Goal: Task Accomplishment & Management: Use online tool/utility

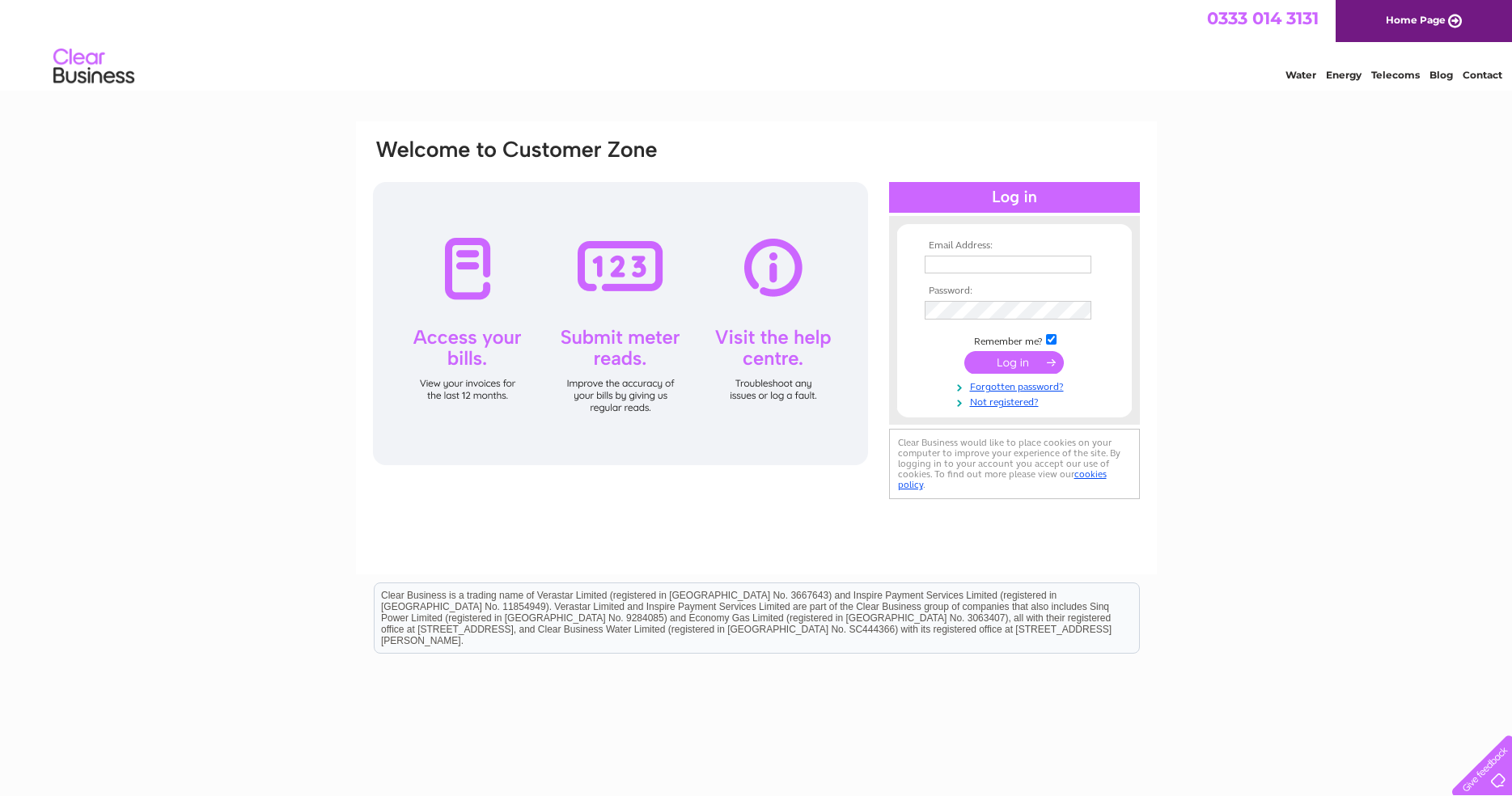
type input "[EMAIL_ADDRESS][DOMAIN_NAME]"
click at [624, 271] on div at bounding box center [620, 324] width 495 height 283
click at [626, 353] on div at bounding box center [620, 324] width 495 height 283
click at [998, 370] on input "submit" at bounding box center [1014, 362] width 100 height 23
click at [1002, 361] on input "submit" at bounding box center [1014, 362] width 100 height 23
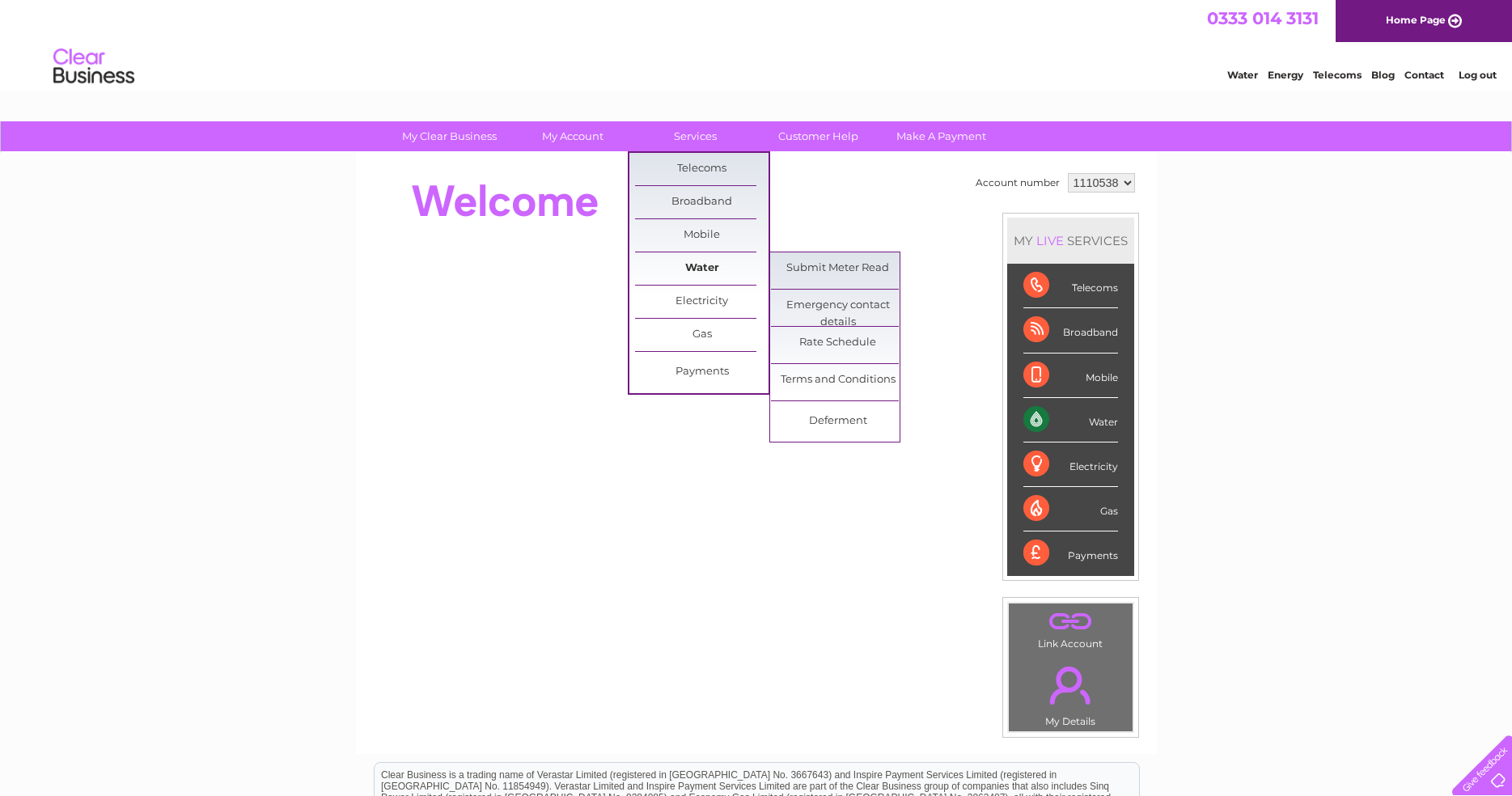
click at [701, 268] on link "Water" at bounding box center [702, 269] width 133 height 33
click at [868, 269] on link "Submit Meter Read" at bounding box center [837, 269] width 133 height 33
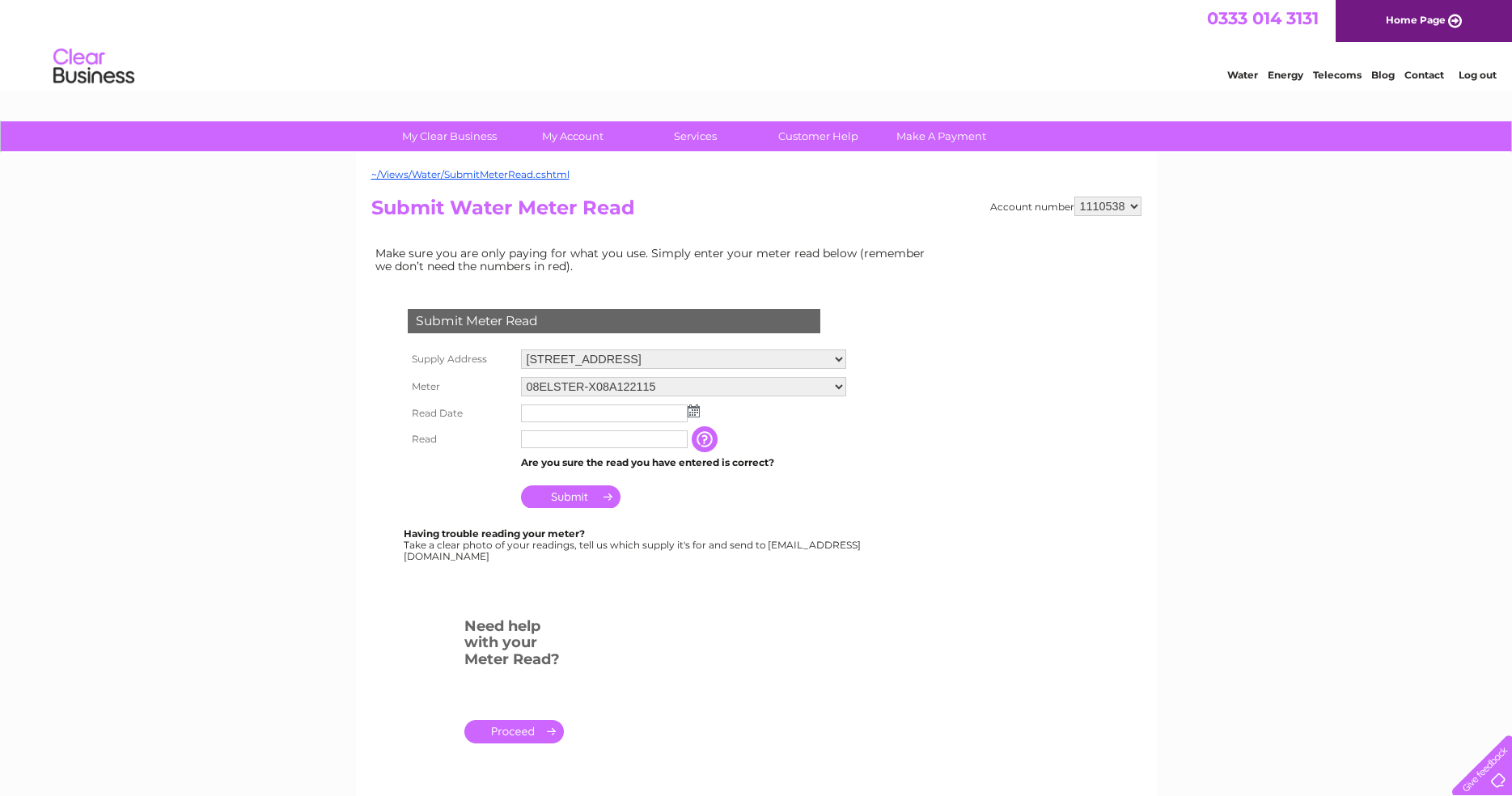
click at [594, 409] on input "text" at bounding box center [604, 414] width 167 height 18
click at [692, 408] on img at bounding box center [692, 411] width 12 height 13
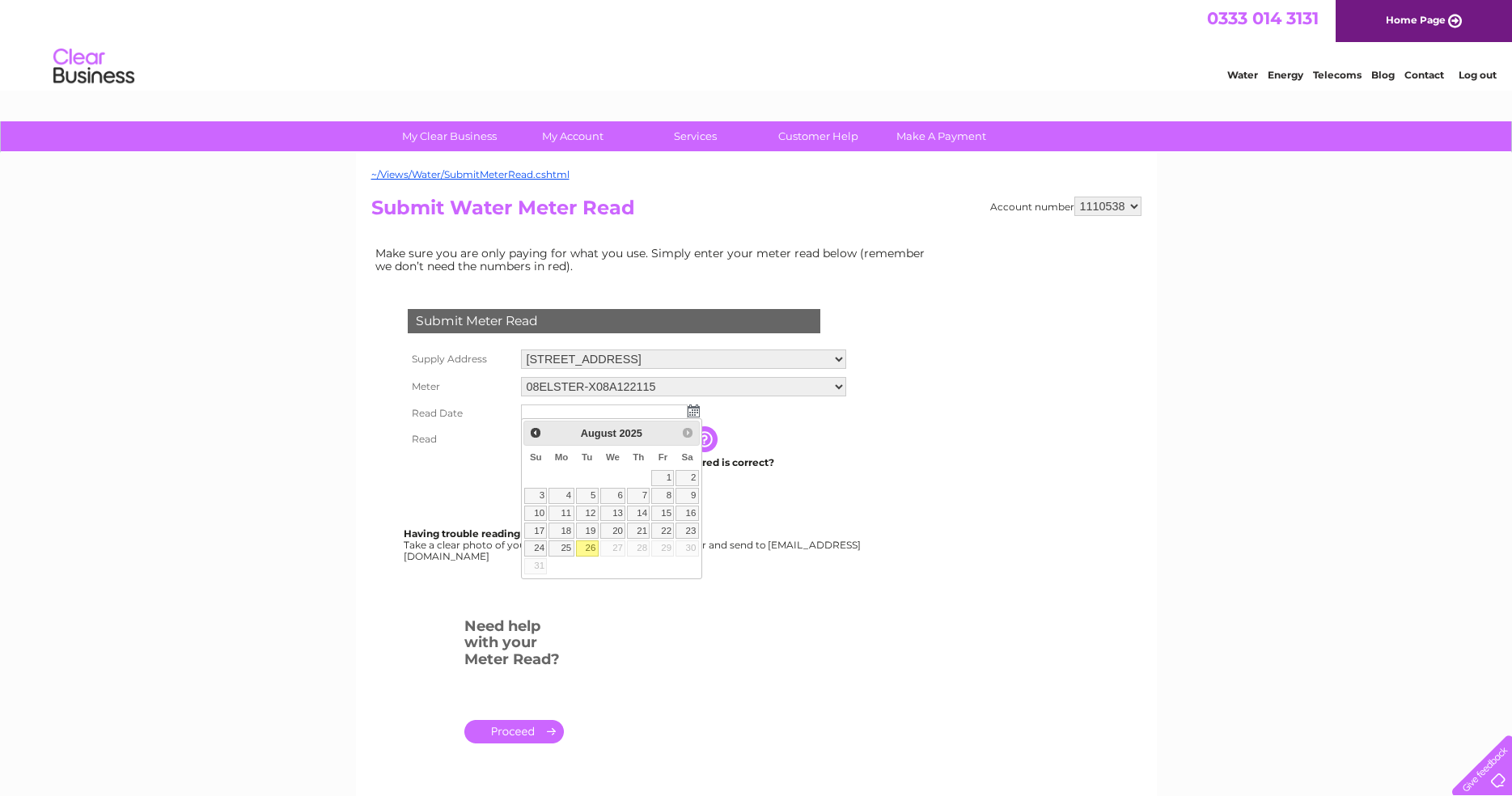
click at [591, 543] on link "26" at bounding box center [587, 548] width 23 height 16
type input "2025/08/26"
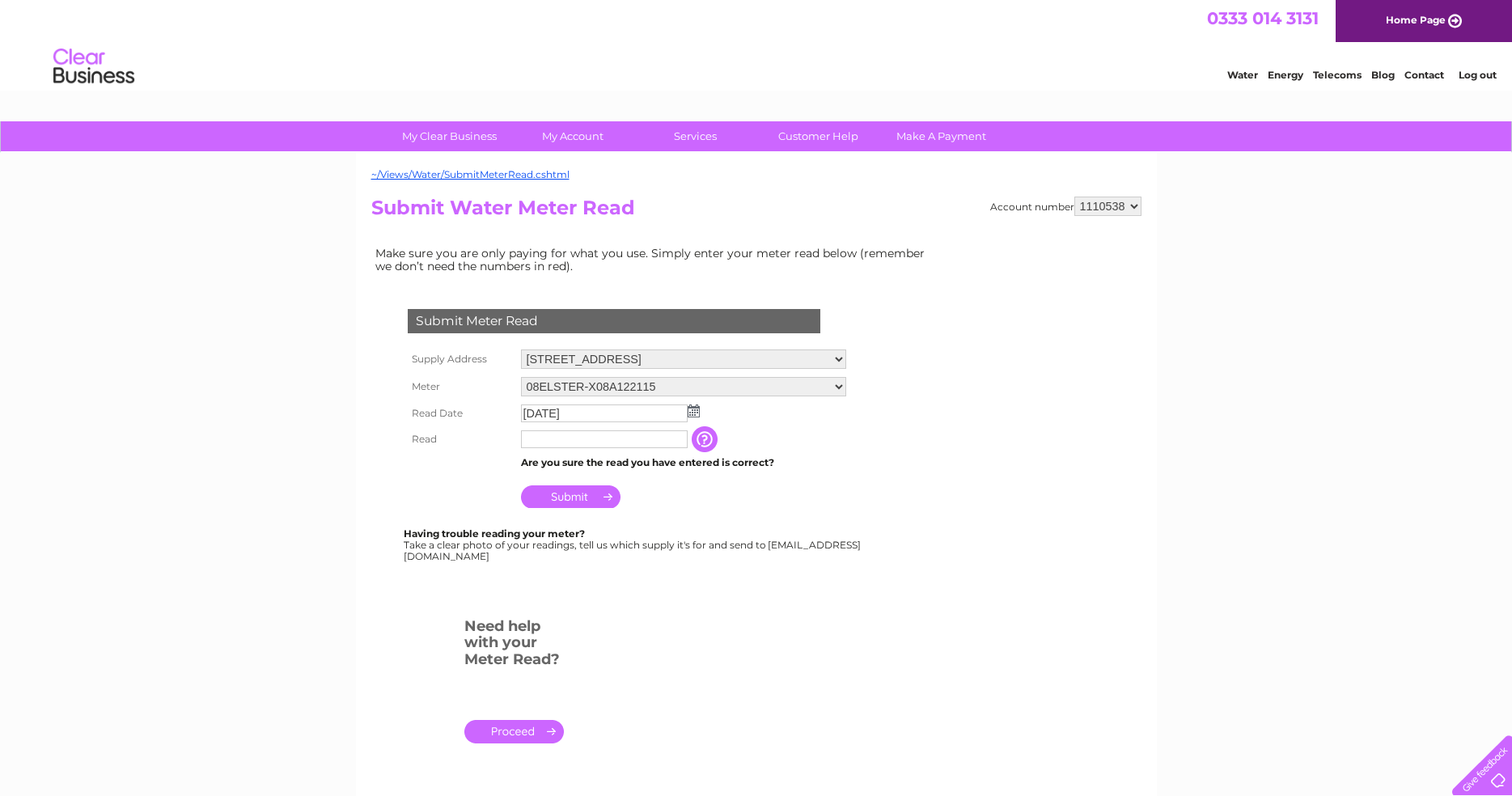
click at [568, 439] on input "text" at bounding box center [604, 439] width 167 height 18
type input "1147"
click at [571, 494] on input "Submit" at bounding box center [571, 497] width 100 height 23
